Goal: Find contact information: Find contact information

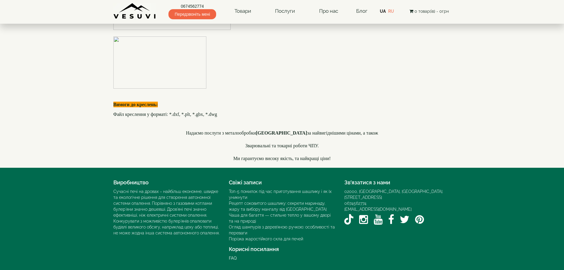
scroll to position [1711, 0]
drag, startPoint x: 342, startPoint y: 205, endPoint x: 394, endPoint y: 203, distance: 51.8
click at [394, 203] on div "Зв’язатися з нами 02000, Україна, м. Київ, Мисливський провулок, 1Б 0674562774 …" at bounding box center [398, 202] width 116 height 50
copy link "[EMAIL_ADDRESS][DOMAIN_NAME]"
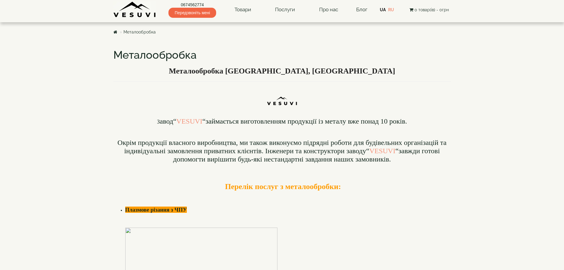
scroll to position [0, 0]
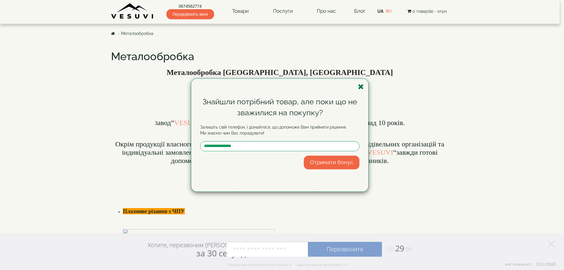
click at [363, 87] on icon "button" at bounding box center [361, 86] width 6 height 7
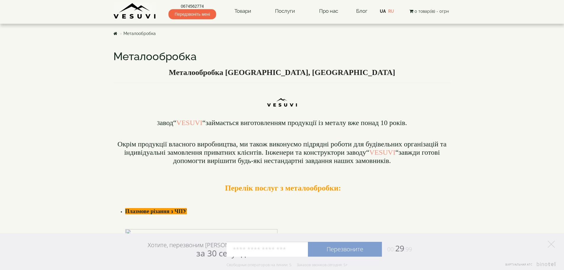
click at [130, 18] on img at bounding box center [134, 11] width 43 height 16
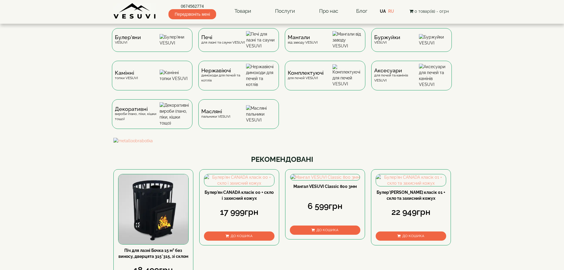
click at [369, 15] on div "0674562774 Передзвоніть мені Товари Булер'яни VESUVI Мангали від заводу VESUVI …" at bounding box center [282, 9] width 338 height 19
click at [365, 13] on link "Блог" at bounding box center [361, 11] width 11 height 6
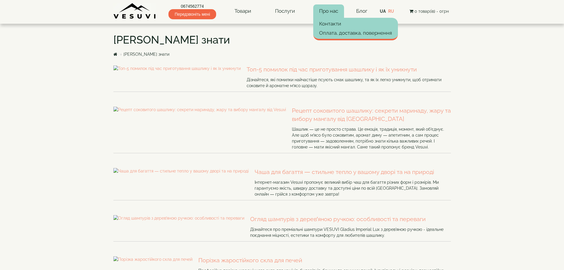
click at [333, 14] on link "Про нас" at bounding box center [328, 11] width 31 height 14
click at [140, 12] on img at bounding box center [134, 11] width 43 height 16
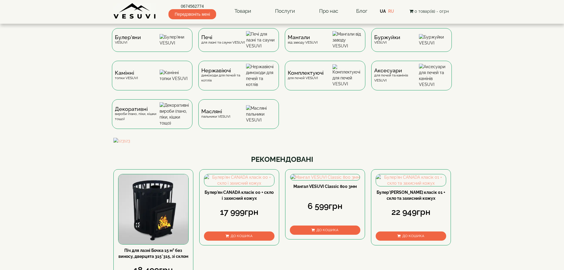
drag, startPoint x: 108, startPoint y: 16, endPoint x: 137, endPoint y: 18, distance: 29.1
click at [137, 18] on header "0674562774 Передзвоніть мені Товари Булер'яни VESUVI Мангали від заводу VESUVI …" at bounding box center [282, 12] width 564 height 24
click at [157, 16] on div "0674562774 Передзвоніть мені Товари Булер'яни VESUVI Мангали від заводу VESUVI …" at bounding box center [282, 9] width 338 height 19
click at [362, 13] on link "Блог" at bounding box center [361, 11] width 11 height 6
drag, startPoint x: 158, startPoint y: 17, endPoint x: 118, endPoint y: 16, distance: 40.0
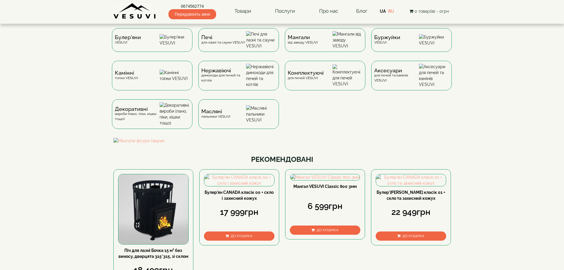
click at [121, 18] on div "0674562774 Передзвоніть мені Товари Булер'яни VESUVI Мангали від заводу VESUVI …" at bounding box center [282, 9] width 338 height 19
click at [114, 19] on img at bounding box center [134, 11] width 43 height 16
drag, startPoint x: 159, startPoint y: 16, endPoint x: 118, endPoint y: 14, distance: 40.6
click at [138, 17] on div "0674562774 Передзвоніть мені Товари Булер'яни VESUVI Мангали від заводу VESUVI …" at bounding box center [282, 9] width 338 height 19
drag, startPoint x: 112, startPoint y: 16, endPoint x: 137, endPoint y: 16, distance: 24.6
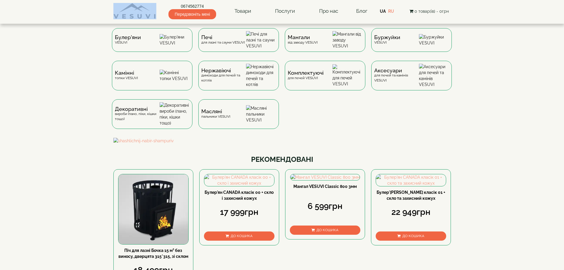
click at [136, 16] on div "0674562774 Передзвоніть мені Товари Булер'яни VESUVI Мангали від заводу VESUVI …" at bounding box center [282, 12] width 347 height 24
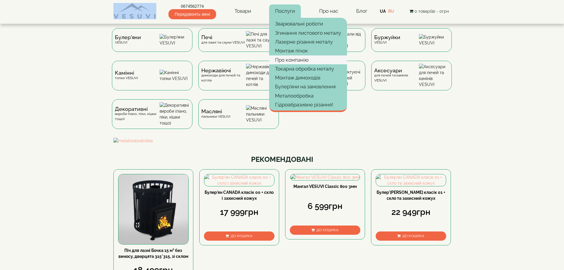
click at [297, 61] on link "Про компанію" at bounding box center [308, 59] width 78 height 9
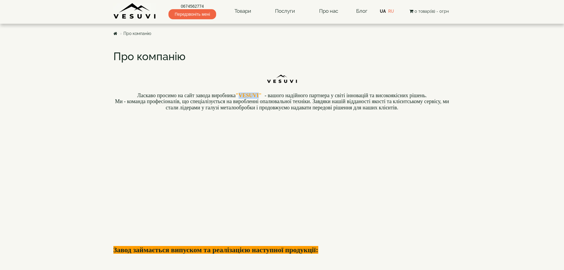
drag, startPoint x: 239, startPoint y: 94, endPoint x: 260, endPoint y: 94, distance: 21.3
click at [260, 94] on b ""VESUVI"" at bounding box center [249, 95] width 26 height 6
click at [304, 58] on h1 "Про компанію" at bounding box center [282, 57] width 338 height 12
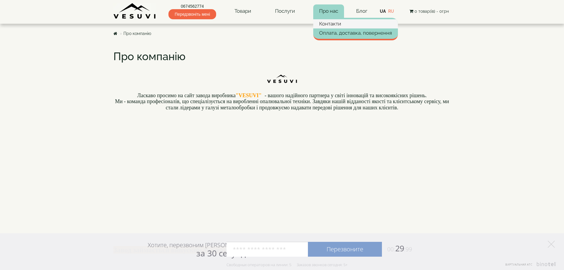
click at [332, 24] on link "Контакти" at bounding box center [355, 23] width 85 height 9
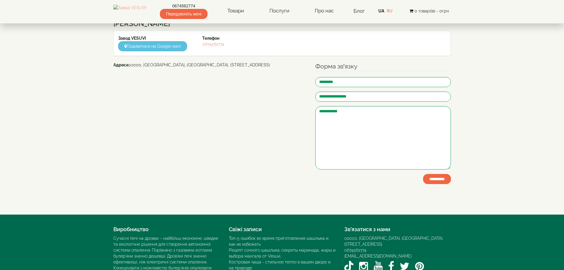
scroll to position [95, 0]
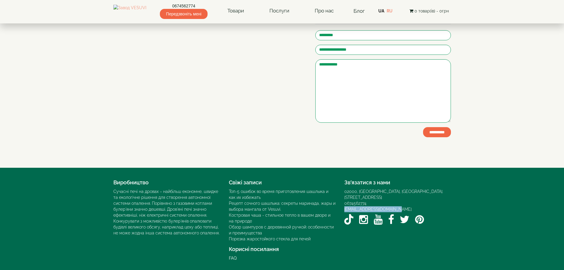
drag, startPoint x: 342, startPoint y: 206, endPoint x: 398, endPoint y: 204, distance: 56.6
click at [398, 204] on div "Зв’язатися з нами 02000, Україна, м. Київ, Мисливський провулок, 1Б 0674562774 …" at bounding box center [398, 202] width 116 height 50
copy link "[EMAIL_ADDRESS][DOMAIN_NAME]"
